Goal: Information Seeking & Learning: Check status

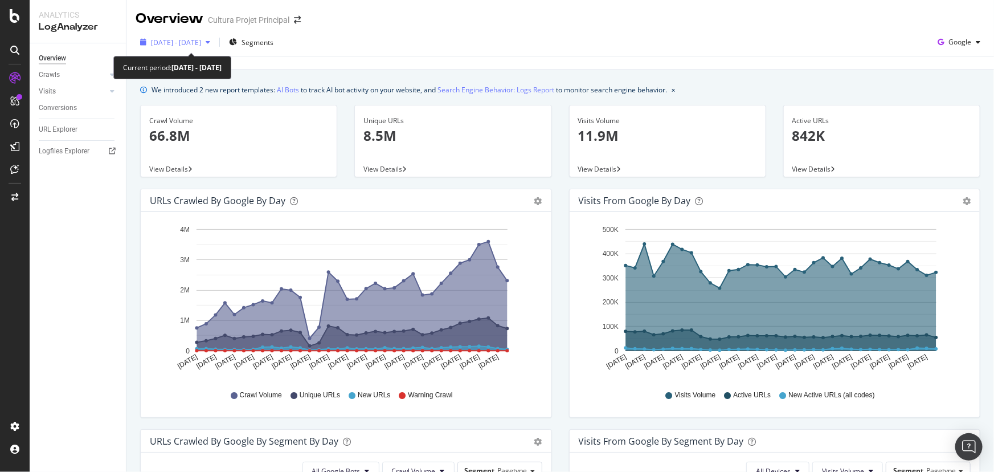
click at [201, 42] on span "2025 Aug. 14th - Sep. 16th" at bounding box center [176, 43] width 50 height 10
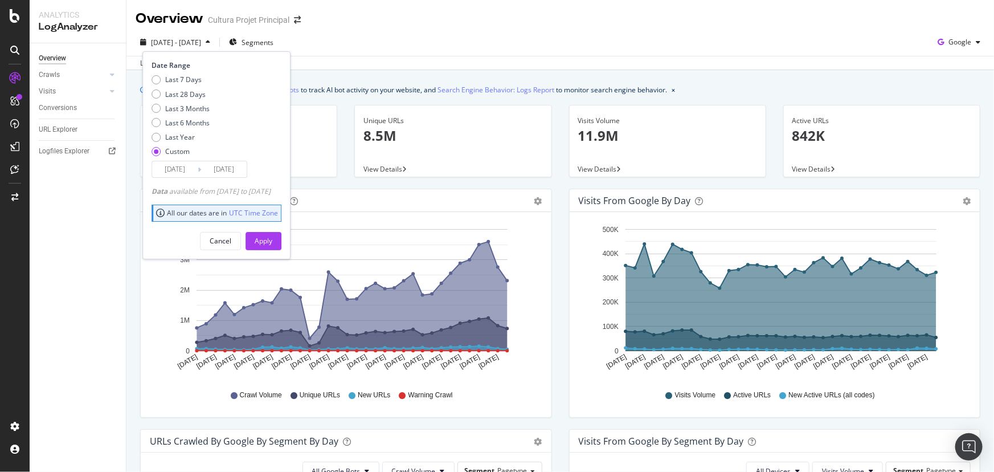
click at [229, 170] on input "2025/09/16" at bounding box center [224, 169] width 46 height 16
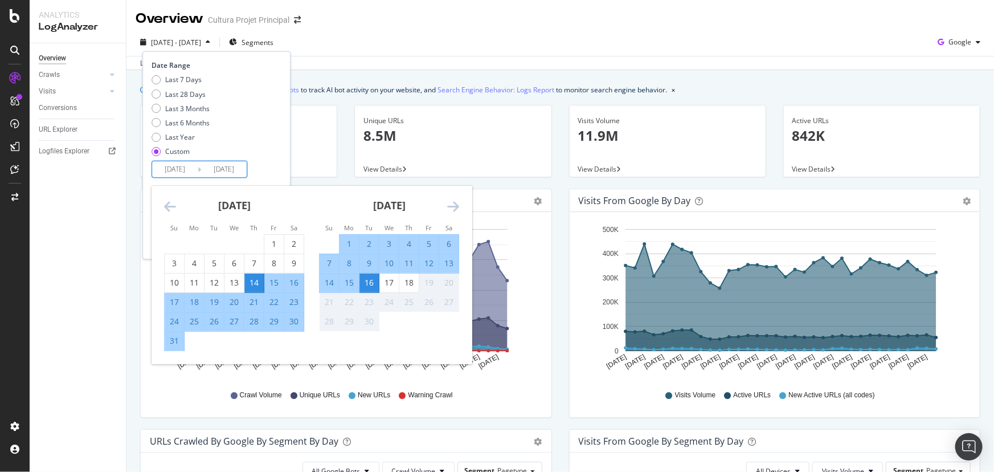
click at [251, 281] on div "14" at bounding box center [253, 282] width 19 height 11
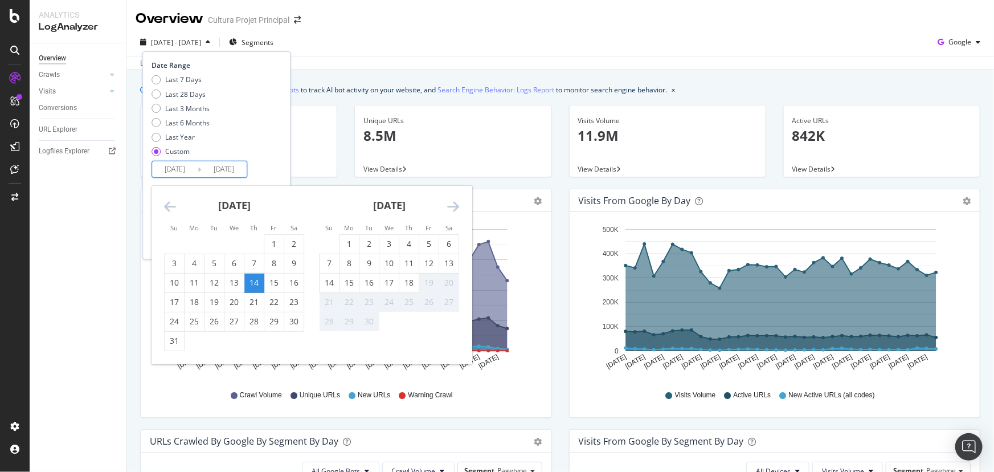
click at [239, 166] on input "2025/08/14" at bounding box center [224, 169] width 46 height 16
click at [390, 282] on div "17" at bounding box center [389, 282] width 19 height 11
type input "2025/09/17"
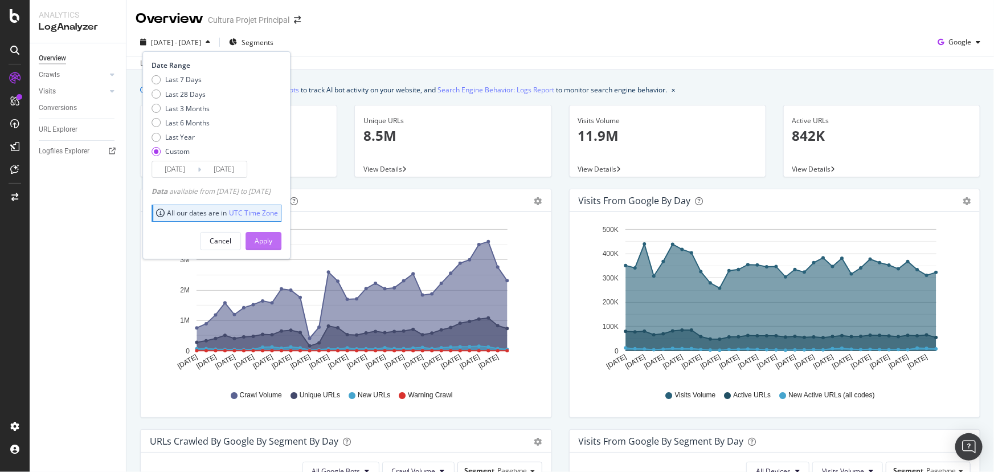
click at [272, 244] on div "Apply" at bounding box center [264, 241] width 18 height 10
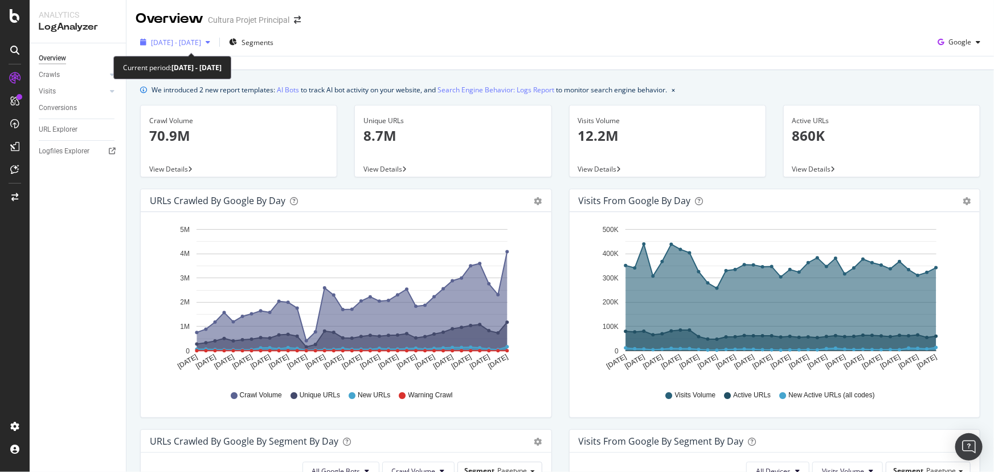
click at [186, 40] on span "2025 Aug. 14th - Sep. 17th" at bounding box center [176, 43] width 50 height 10
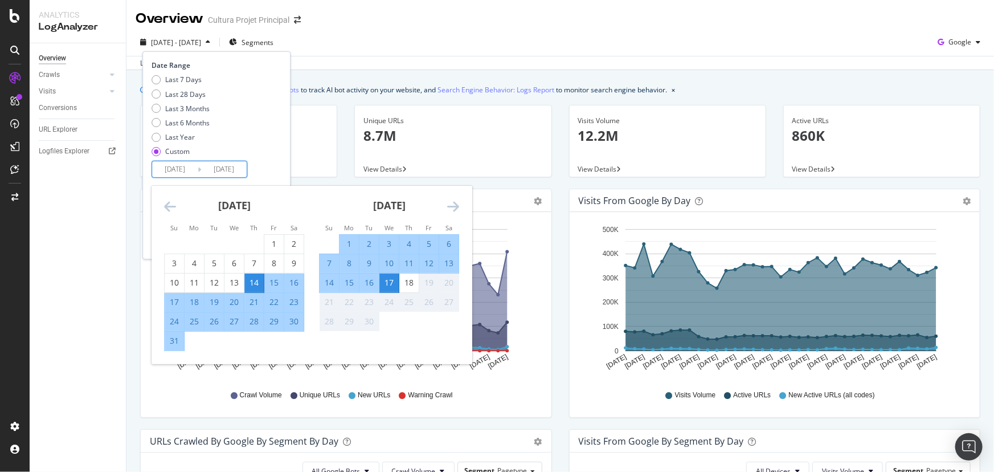
click at [180, 171] on input "2025/08/14" at bounding box center [175, 169] width 46 height 16
click at [270, 250] on div "1" at bounding box center [273, 243] width 19 height 11
type input "2025/08/01"
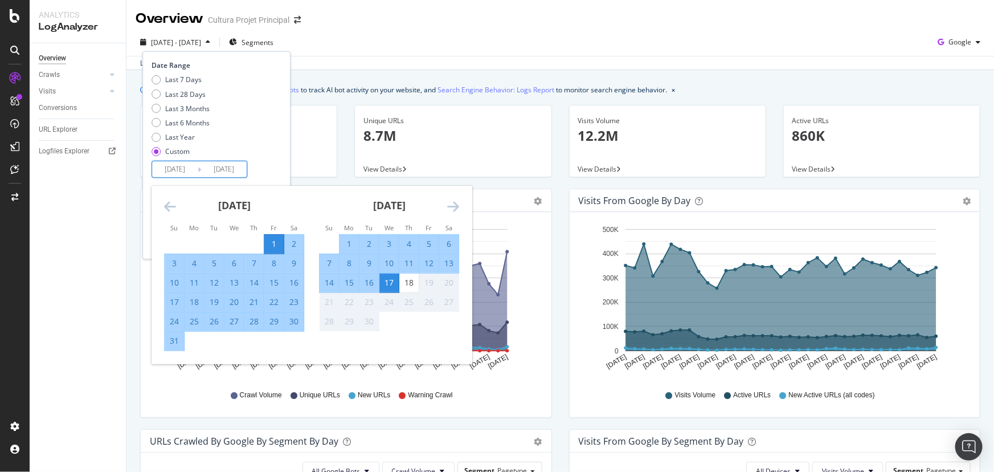
click at [264, 140] on div "Last 7 Days Last 28 Days Last 3 Months Last 6 Months Last Year Custom" at bounding box center [215, 118] width 127 height 86
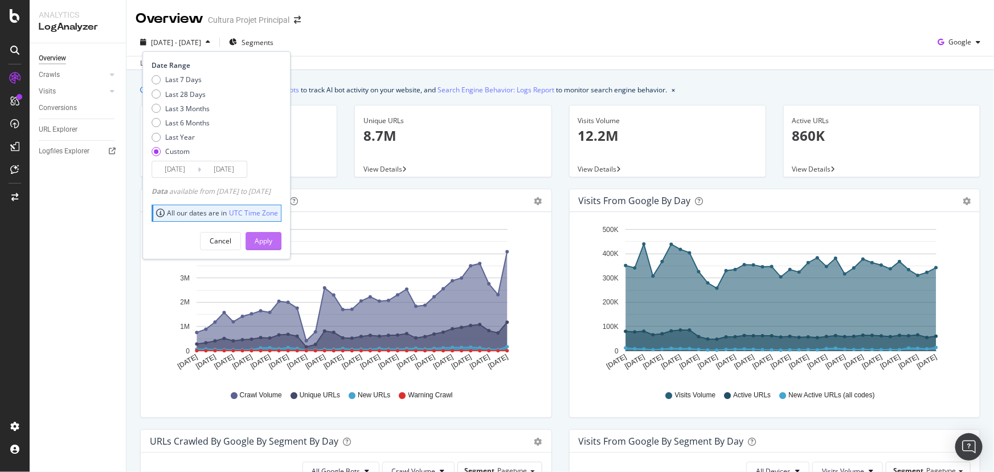
click at [271, 243] on button "Apply" at bounding box center [264, 241] width 36 height 18
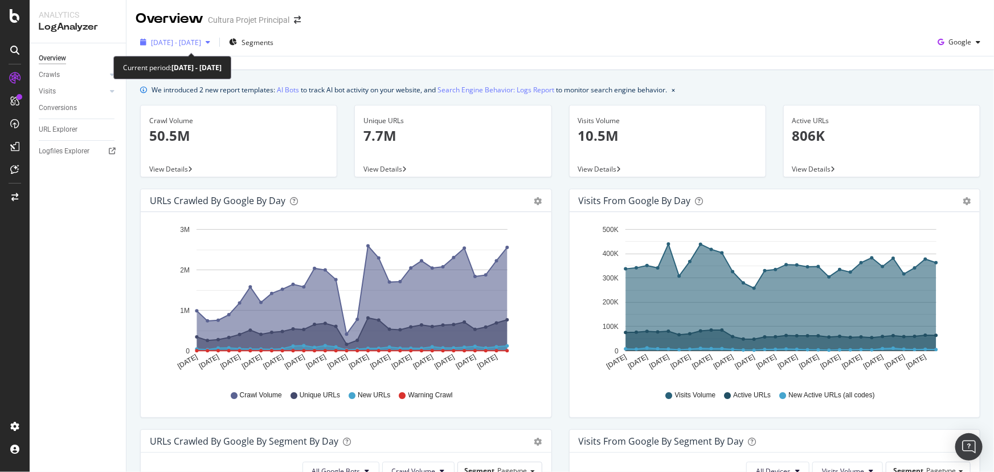
click at [185, 40] on span "2025 Aug. 12th - Sep. 10th" at bounding box center [176, 43] width 50 height 10
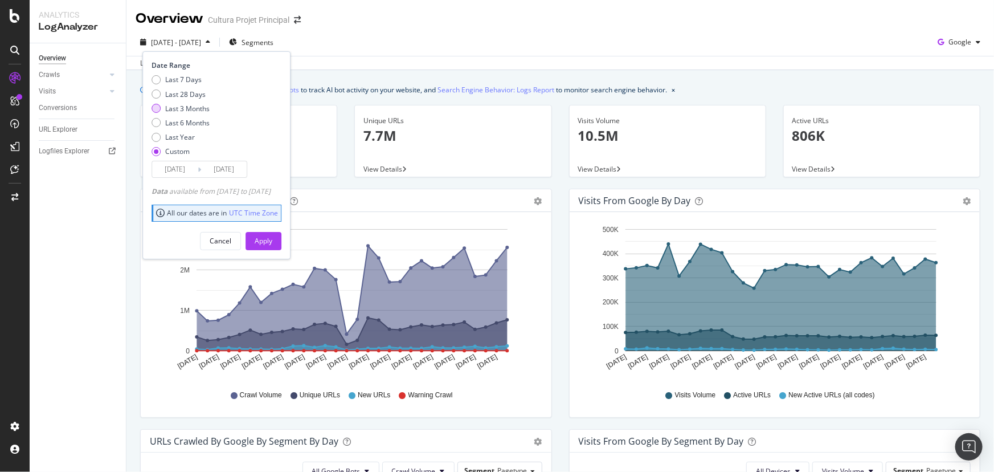
click at [186, 110] on div "Last 3 Months" at bounding box center [187, 109] width 44 height 10
type input "2025/06/19"
type input "2025/09/18"
click at [272, 249] on button "Apply" at bounding box center [264, 241] width 36 height 18
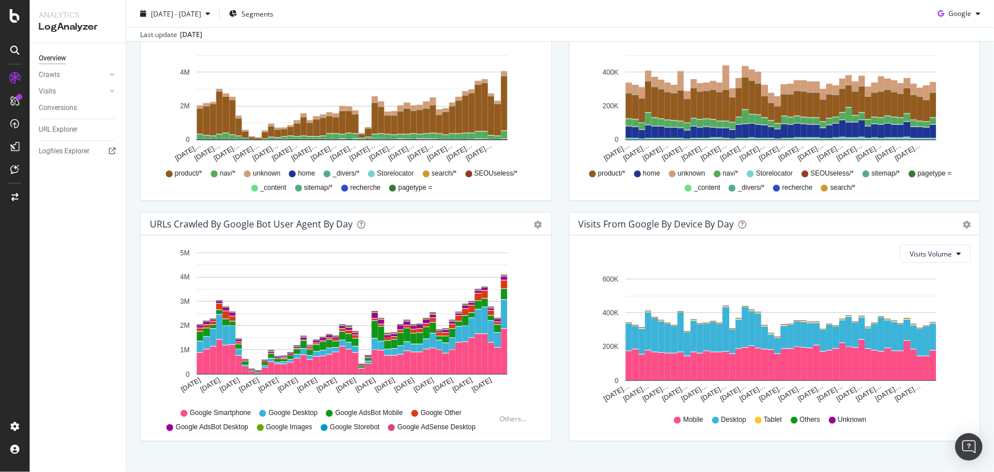
scroll to position [478, 0]
